Goal: Check status: Check status

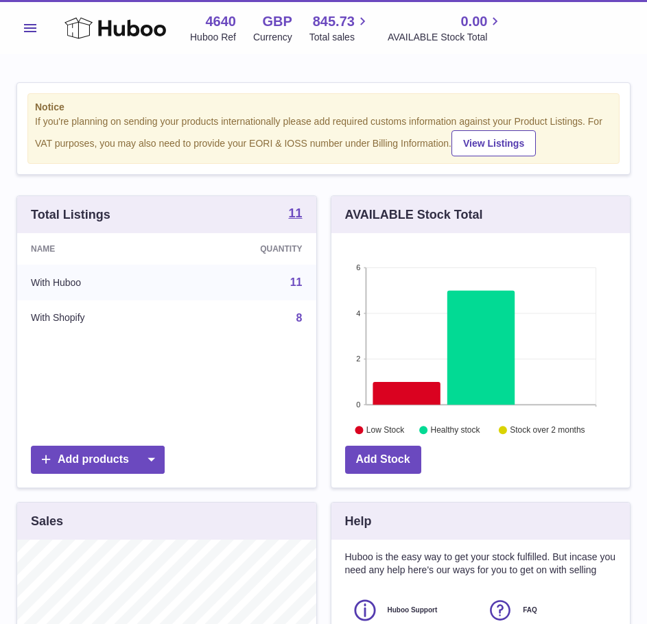
scroll to position [685648, 685563]
click at [45, 35] on div "Menu Huboo 4640 Huboo Ref GBP Currency 845.73 Total sales 0.00 AVAILABLE Stock …" at bounding box center [323, 28] width 614 height 32
click at [38, 34] on button "Menu" at bounding box center [29, 27] width 27 height 27
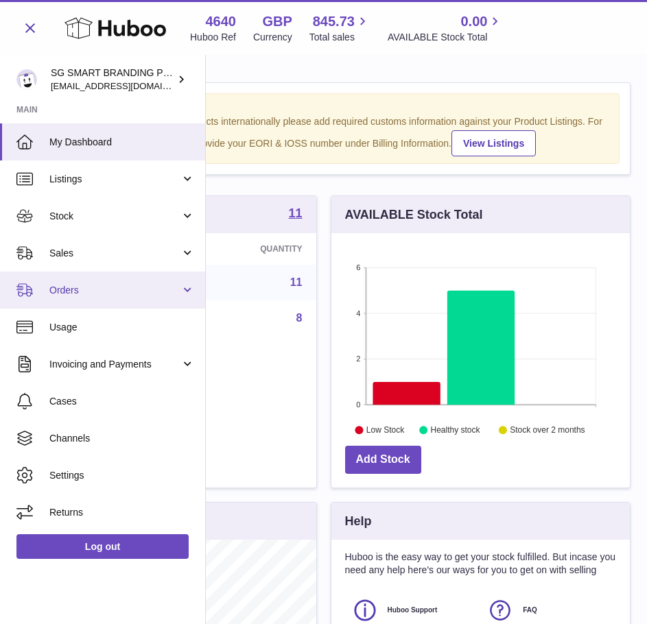
click at [80, 289] on span "Orders" at bounding box center [114, 290] width 131 height 13
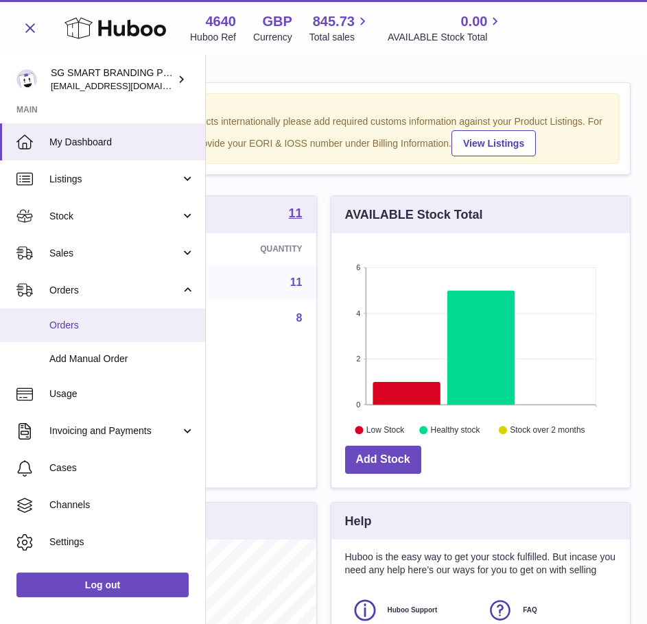
click at [112, 322] on span "Orders" at bounding box center [121, 325] width 145 height 13
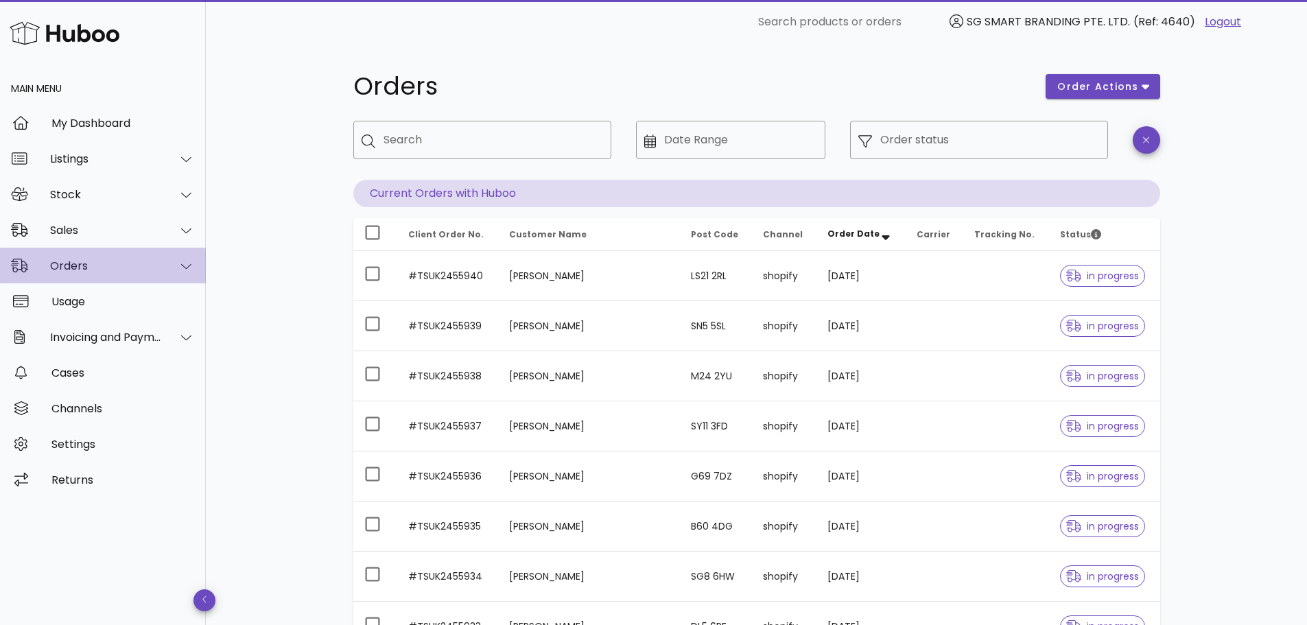
click at [82, 270] on div "Orders" at bounding box center [106, 265] width 112 height 13
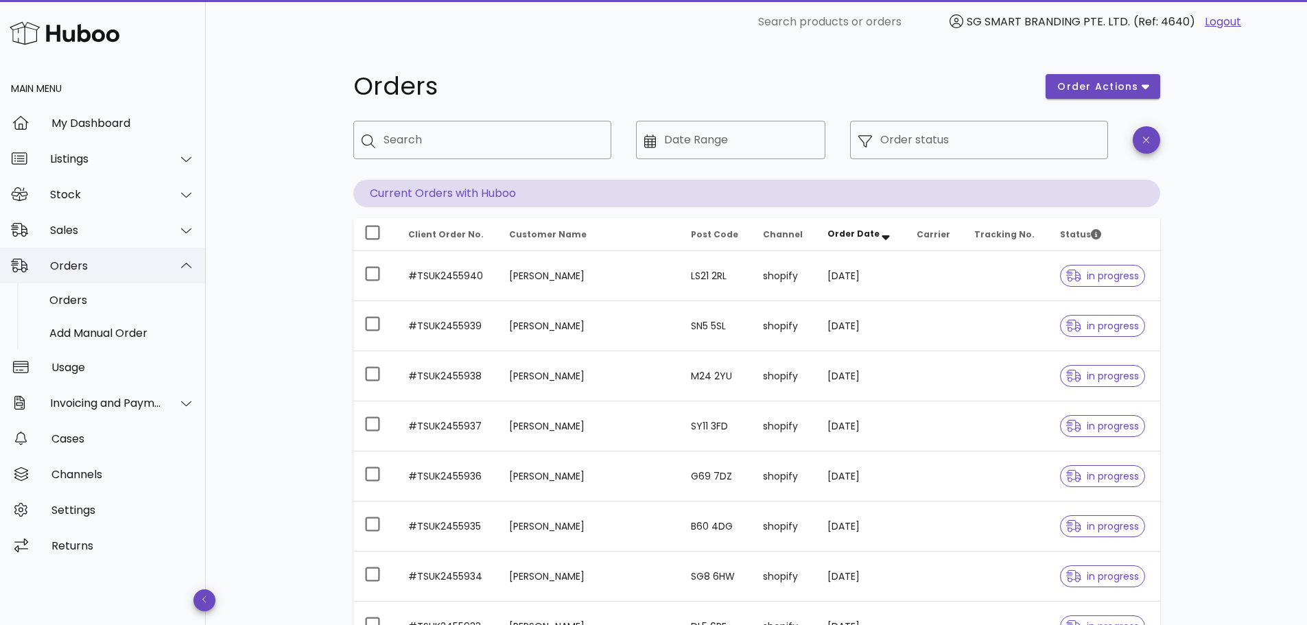
click at [83, 269] on div "Orders" at bounding box center [106, 265] width 112 height 13
click at [89, 308] on div "Orders" at bounding box center [121, 299] width 145 height 29
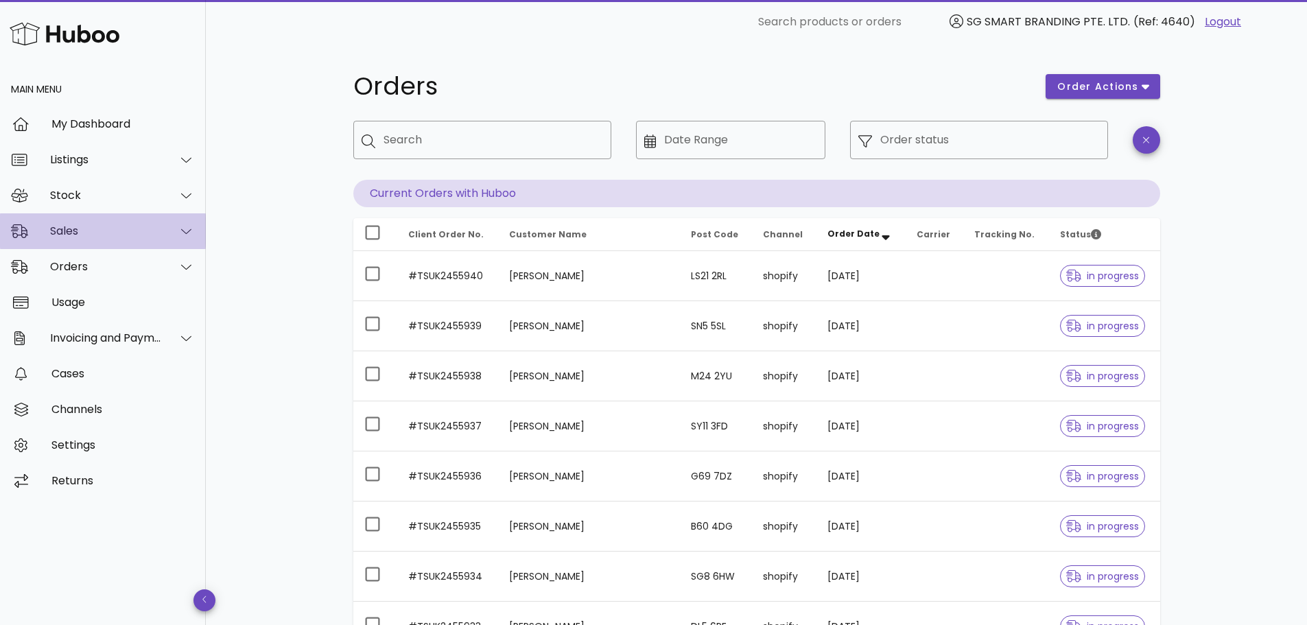
click at [69, 235] on div "Sales" at bounding box center [106, 230] width 112 height 13
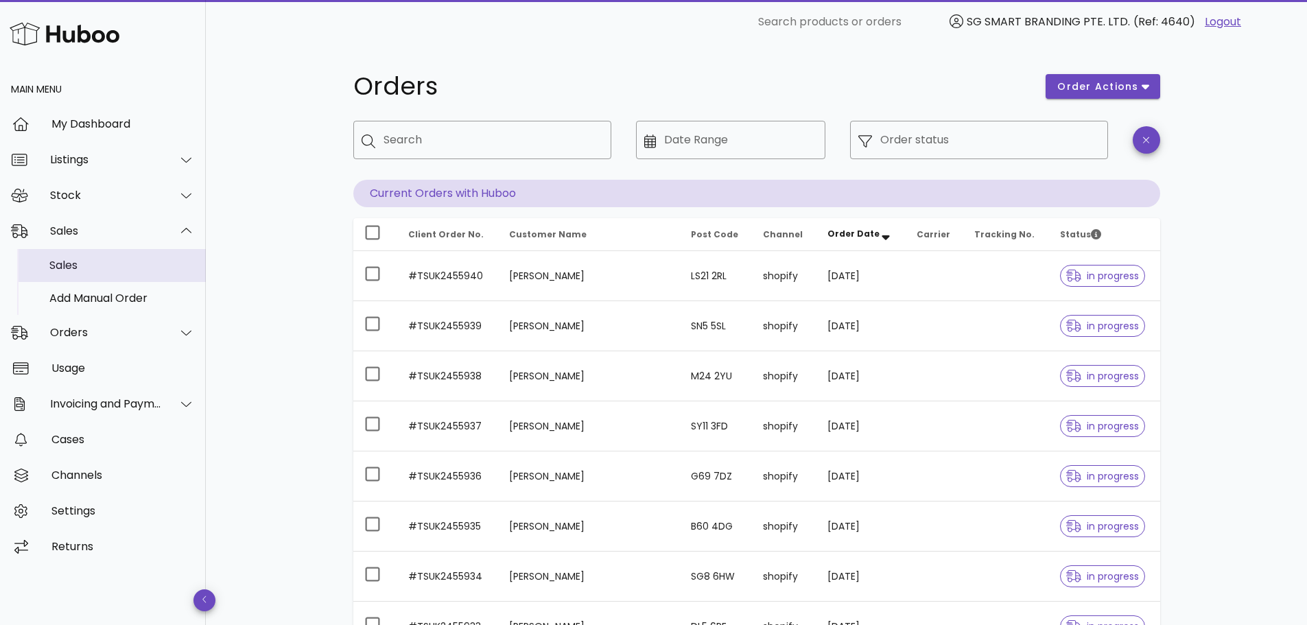
click at [78, 253] on div "Sales" at bounding box center [121, 264] width 145 height 29
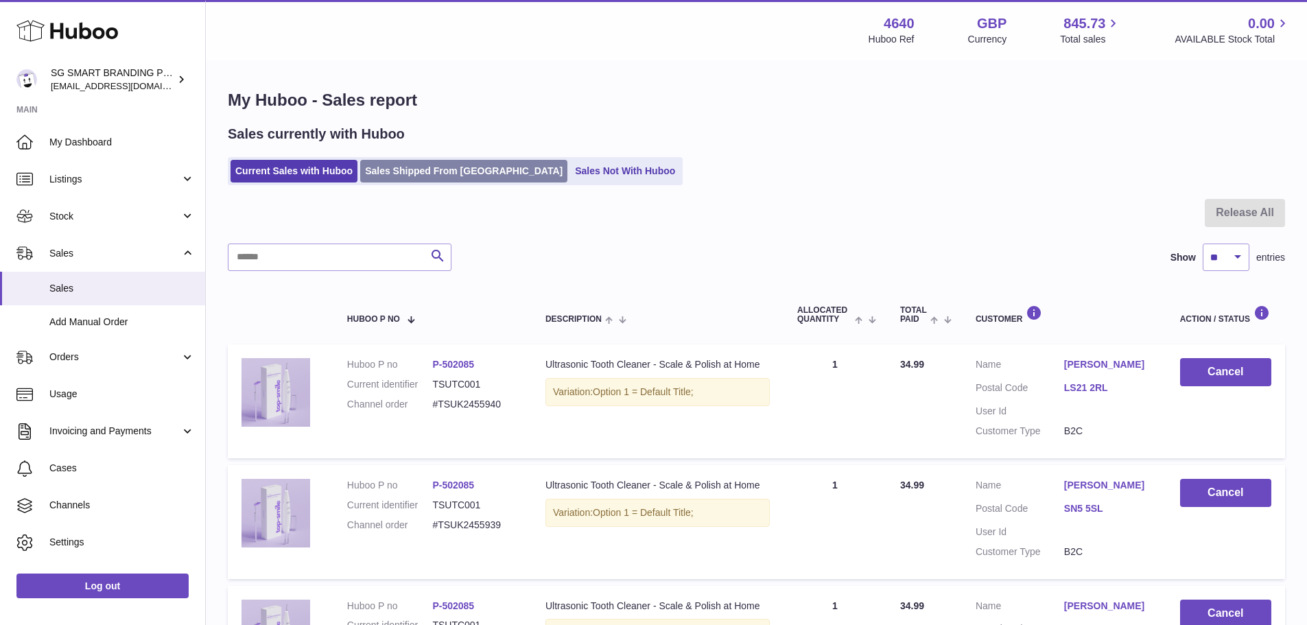
click at [455, 170] on link "Sales Shipped From [GEOGRAPHIC_DATA]" at bounding box center [463, 171] width 207 height 23
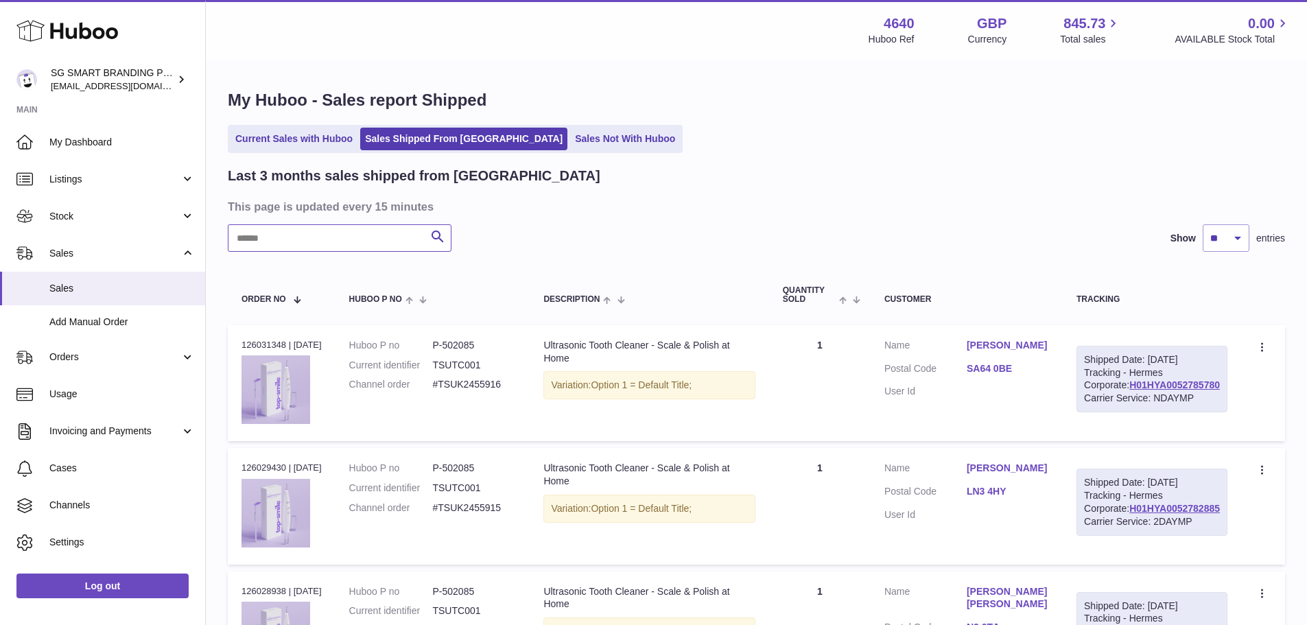
click at [354, 245] on input "text" at bounding box center [340, 237] width 224 height 27
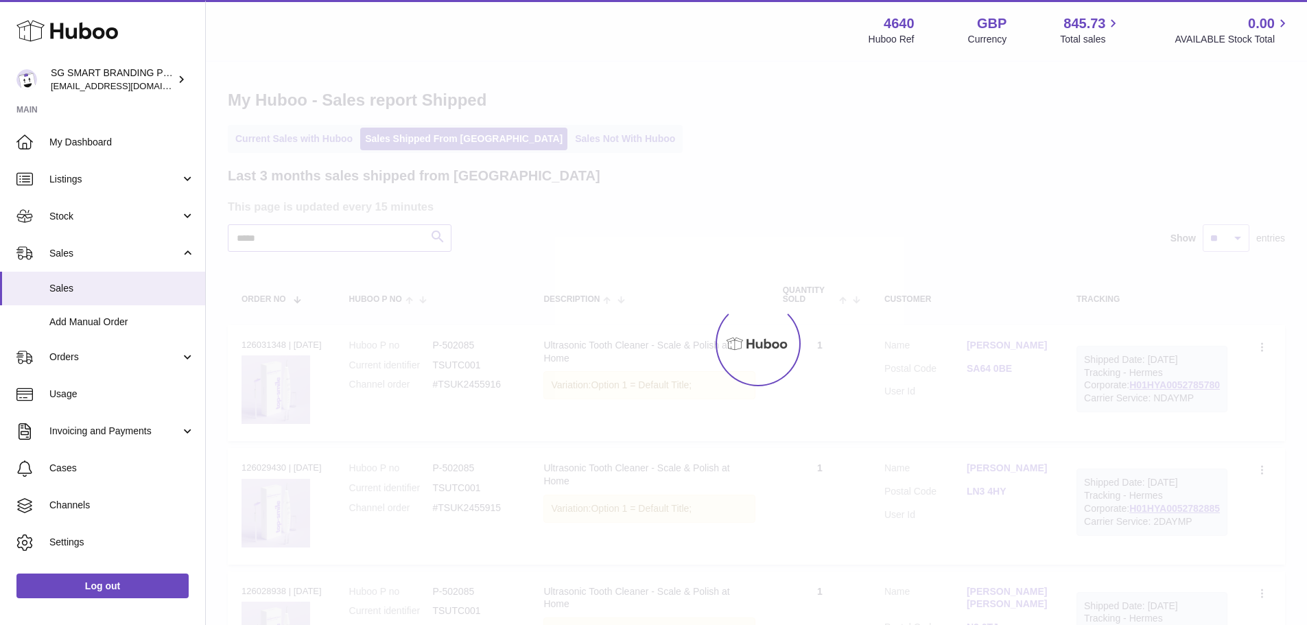
type input "*****"
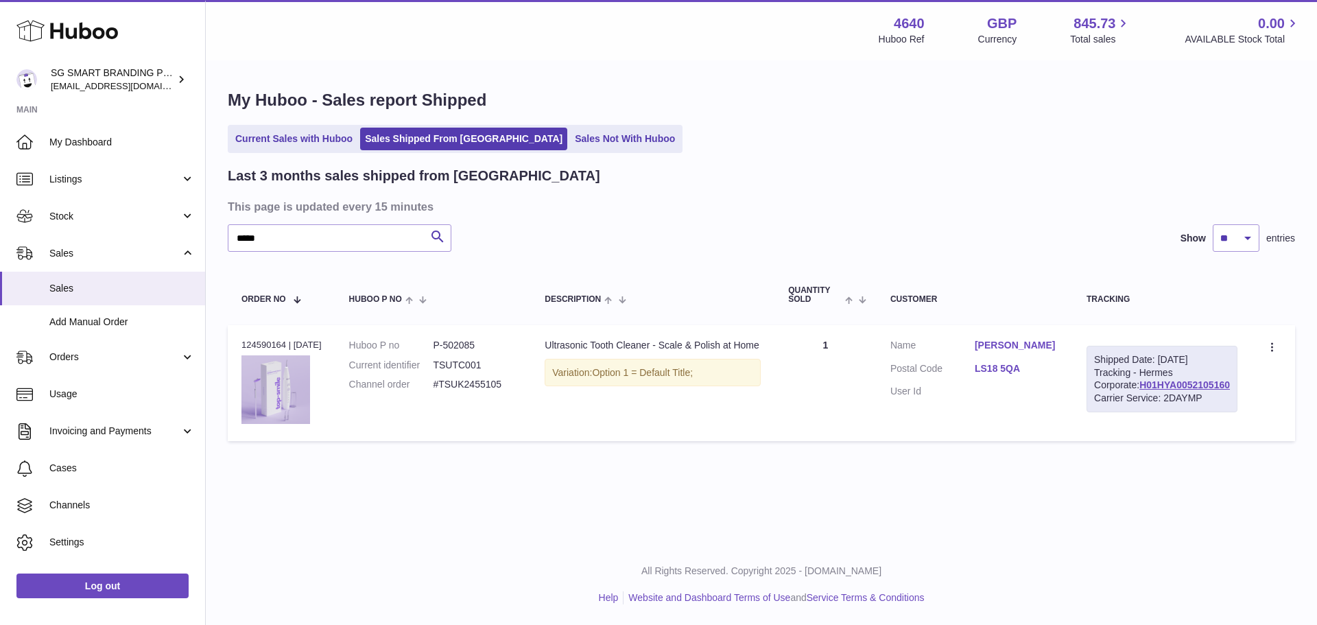
drag, startPoint x: 1123, startPoint y: 407, endPoint x: 1233, endPoint y: 409, distance: 109.7
click at [1233, 409] on div "Shipped Date: [DATE] Tracking - Hermes Corporate: H01HYA0052105160 Carrier Serv…" at bounding box center [1161, 379] width 151 height 67
copy link "H01HYA0052105160"
